Goal: Find contact information: Find contact information

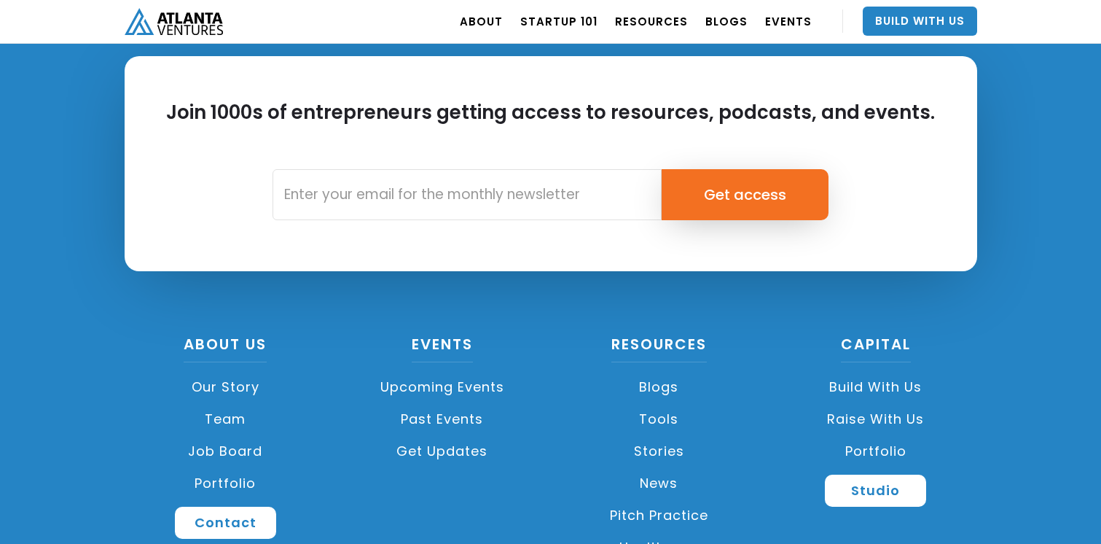
scroll to position [1076, 0]
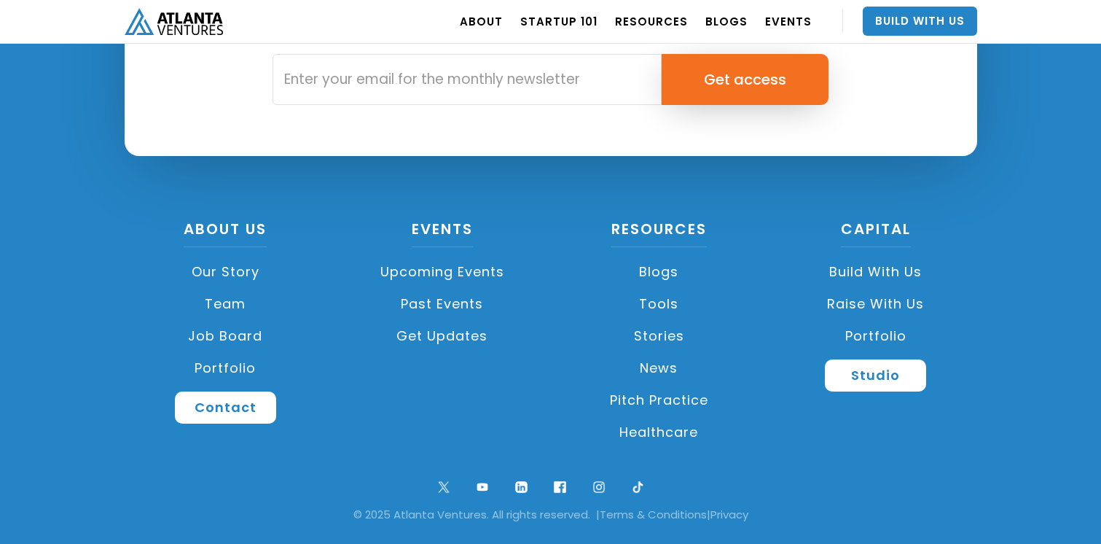
click at [225, 307] on link "Team" at bounding box center [226, 304] width 203 height 32
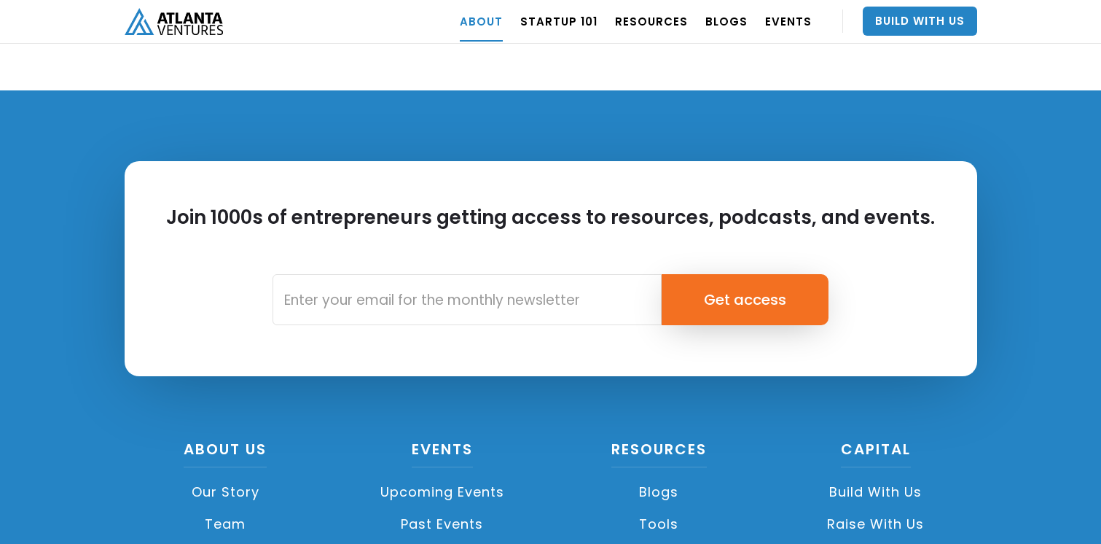
scroll to position [6539, 0]
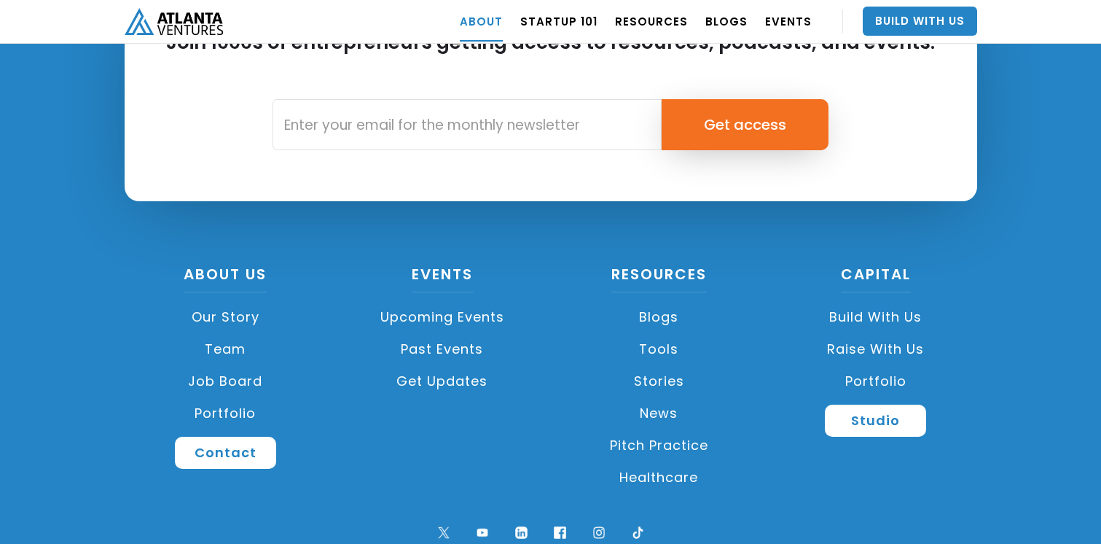
click at [227, 397] on link "Portfolio" at bounding box center [226, 413] width 203 height 32
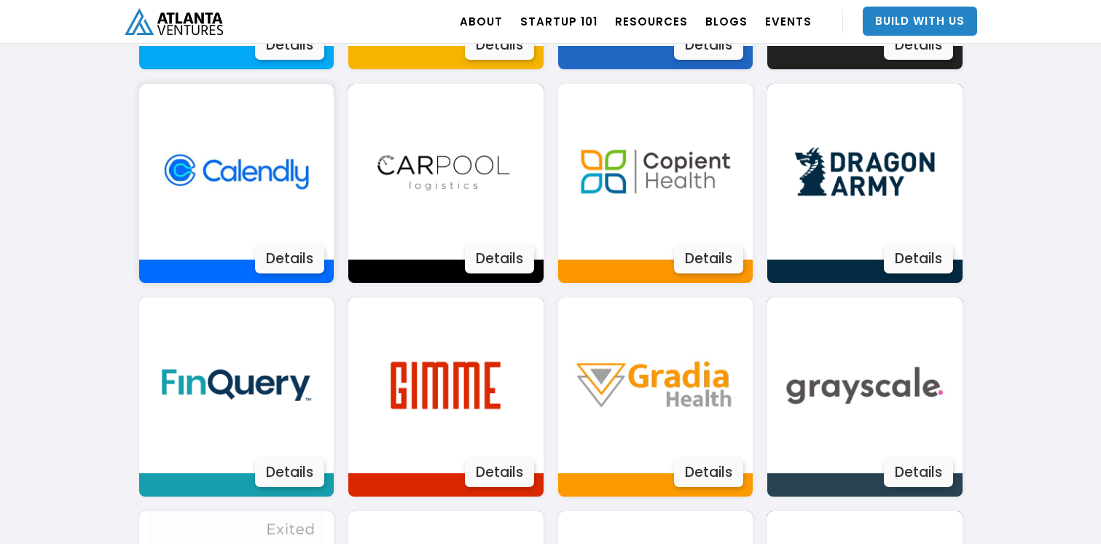
scroll to position [1149, 0]
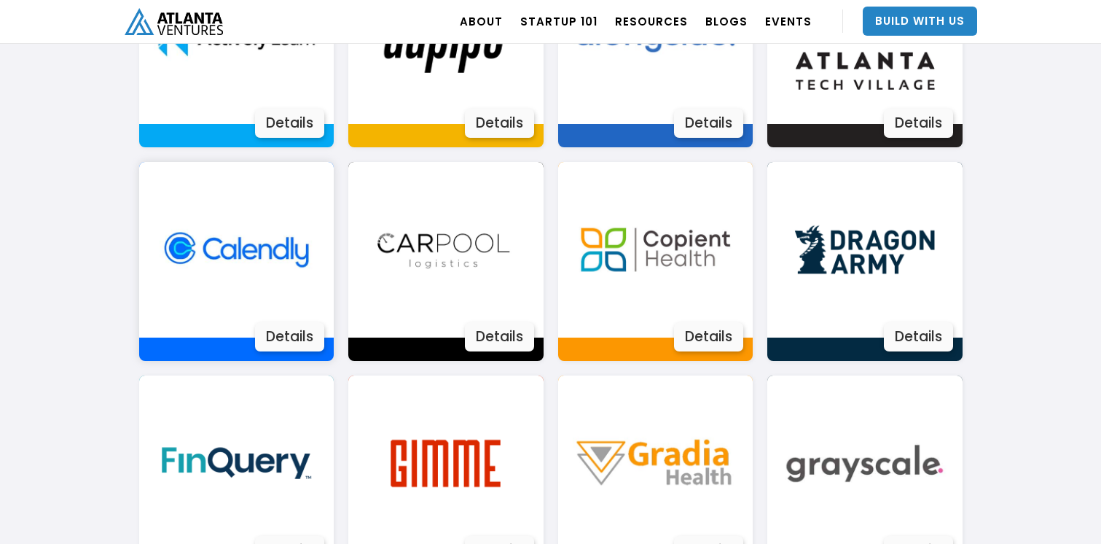
click at [251, 253] on img at bounding box center [237, 250] width 176 height 176
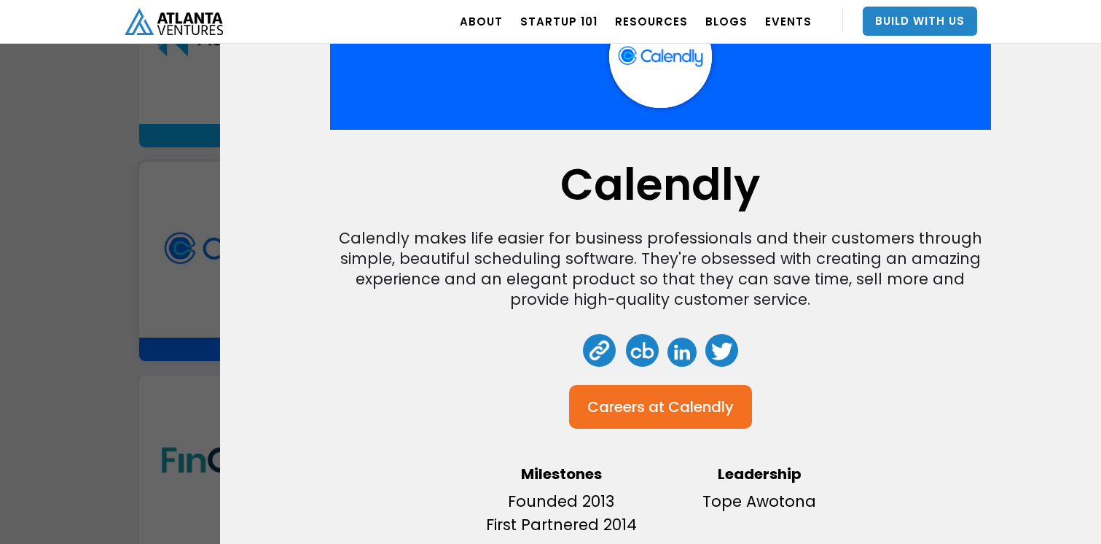
scroll to position [0, 0]
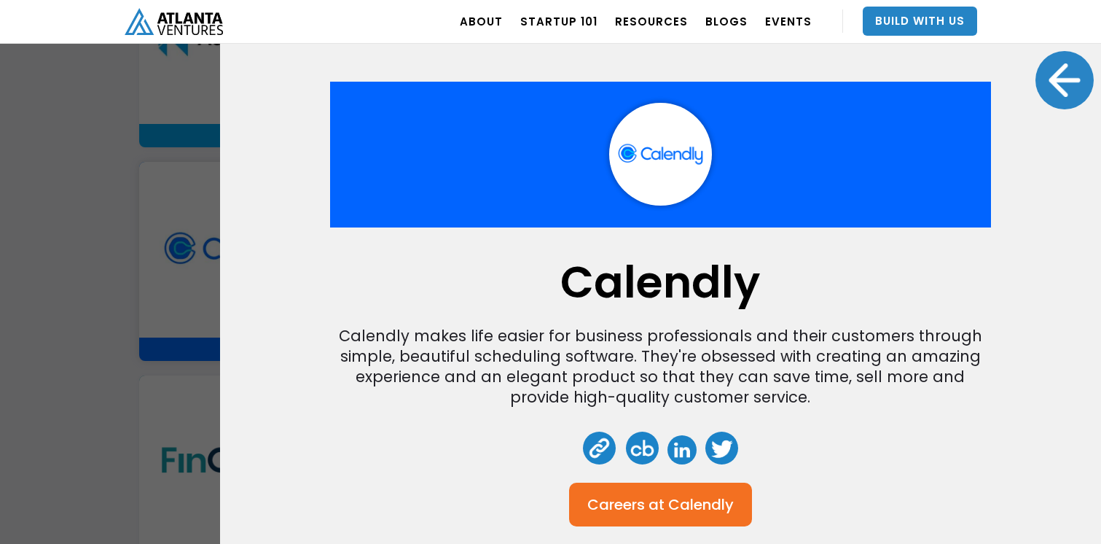
click at [118, 286] on div "Calendly Calendly makes life easier for business professionals and their custom…" at bounding box center [550, 272] width 1101 height 544
click at [1068, 79] on div at bounding box center [1064, 80] width 58 height 58
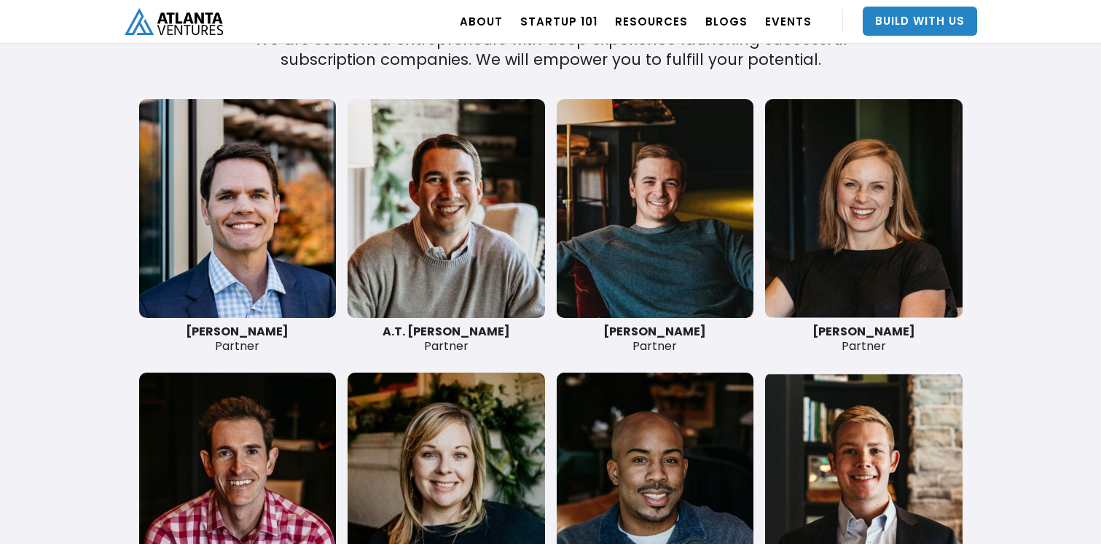
scroll to position [3417, 0]
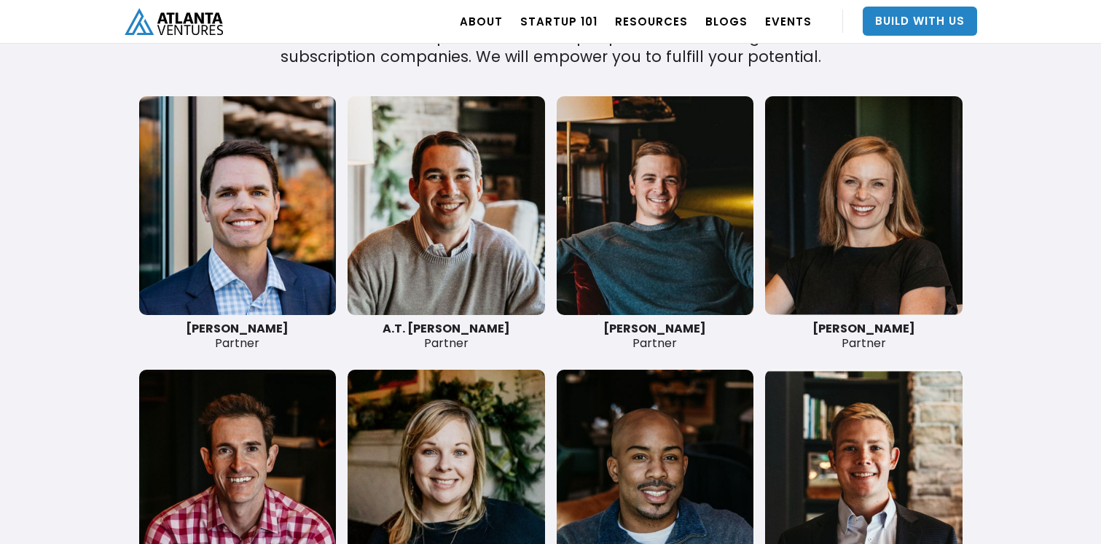
click at [857, 238] on link at bounding box center [863, 205] width 197 height 219
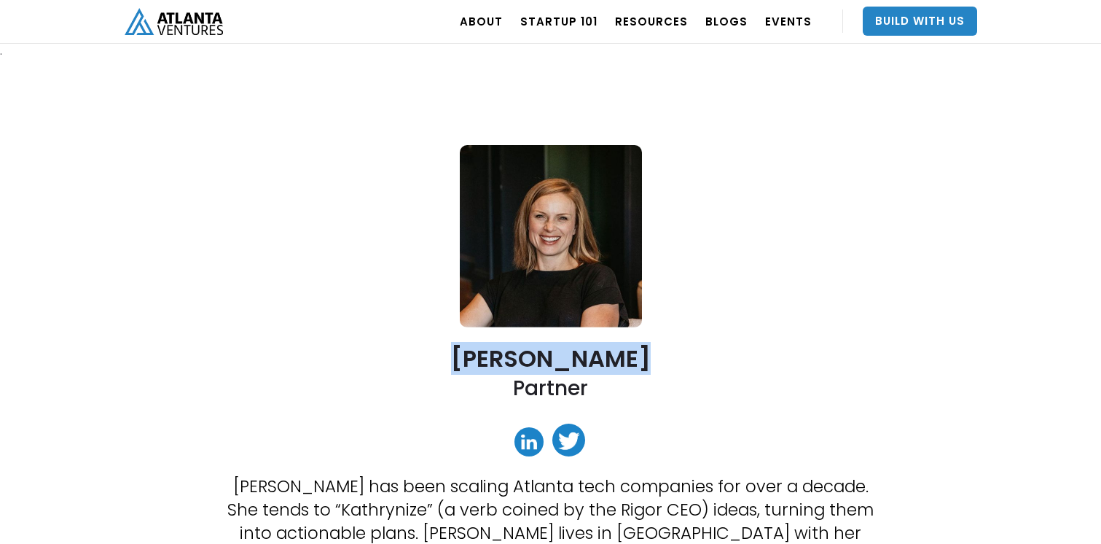
drag, startPoint x: 640, startPoint y: 362, endPoint x: 472, endPoint y: 363, distance: 167.6
copy h2 "[PERSON_NAME]"
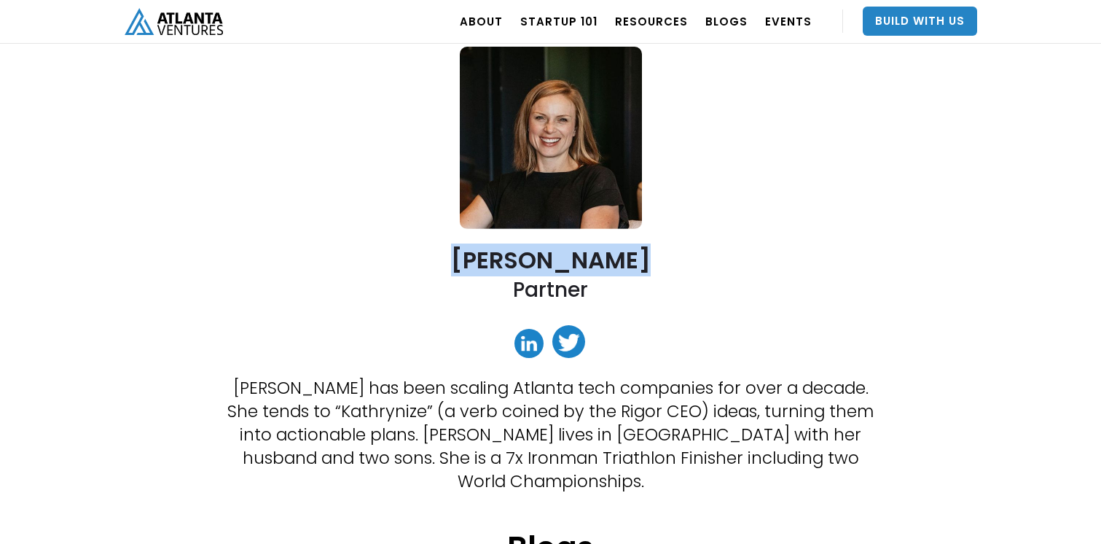
scroll to position [113, 0]
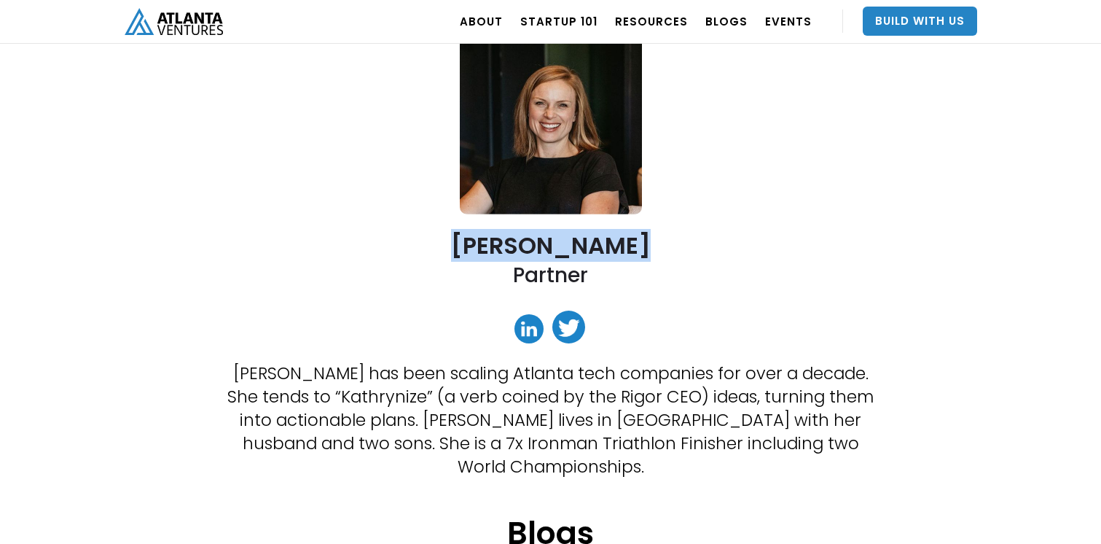
copy h2 "[PERSON_NAME]"
